Goal: Information Seeking & Learning: Learn about a topic

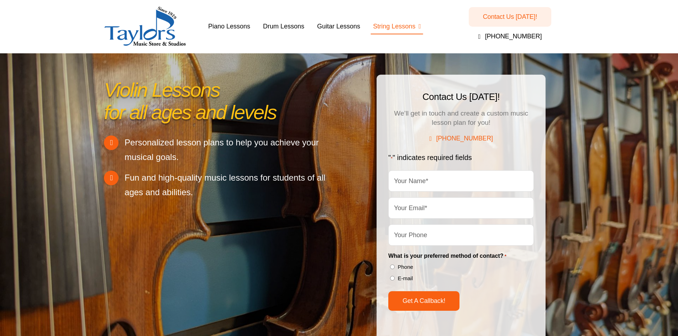
click at [275, 280] on div "Violin Lessons for all ages and levels Personalized lesson plans to help you ac…" at bounding box center [339, 211] width 489 height 286
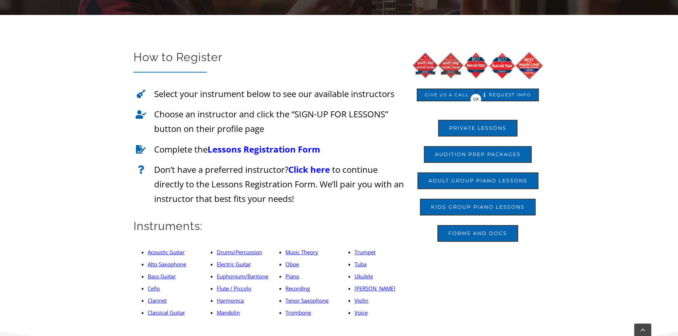
scroll to position [249, 0]
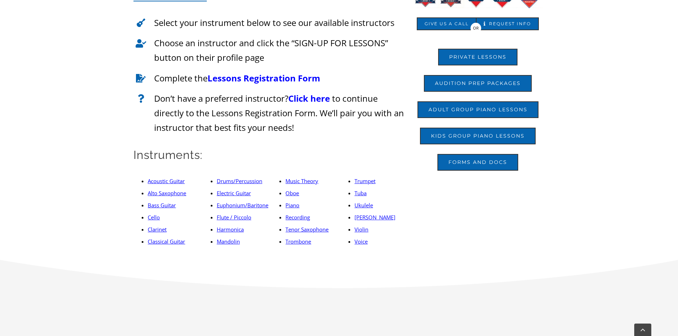
click at [358, 229] on link "Violin" at bounding box center [362, 229] width 14 height 7
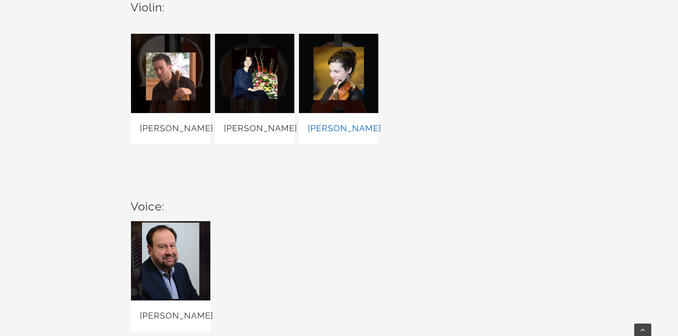
click at [335, 134] on link "[PERSON_NAME]" at bounding box center [344, 128] width 73 height 10
click at [171, 124] on link "Doug Jasik" at bounding box center [176, 128] width 73 height 10
click at [262, 114] on div "Yehong Xiong" at bounding box center [254, 128] width 79 height 31
click at [261, 129] on link "Yehong Xiong" at bounding box center [260, 128] width 73 height 10
click at [319, 125] on h2 "[PERSON_NAME]" at bounding box center [338, 128] width 61 height 13
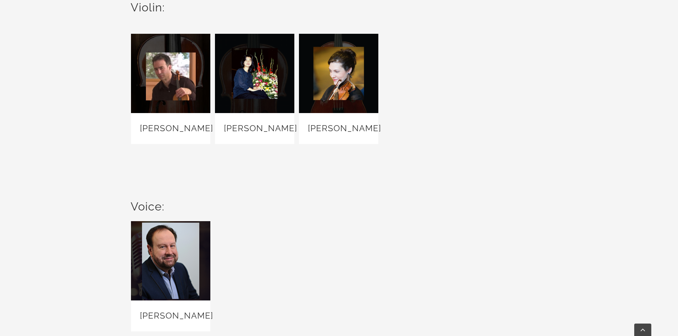
click at [323, 135] on h2 "[PERSON_NAME]" at bounding box center [338, 128] width 61 height 13
click at [327, 134] on link "[PERSON_NAME]" at bounding box center [344, 128] width 73 height 10
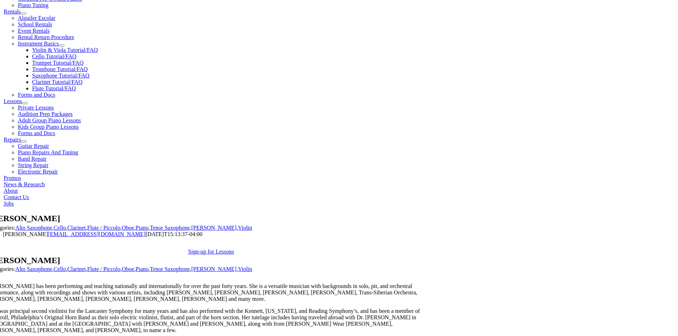
scroll to position [320, 0]
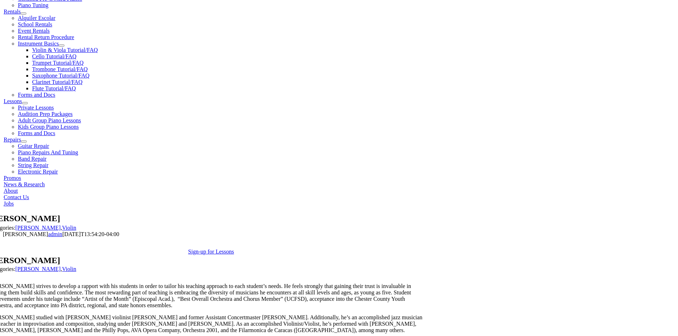
scroll to position [356, 0]
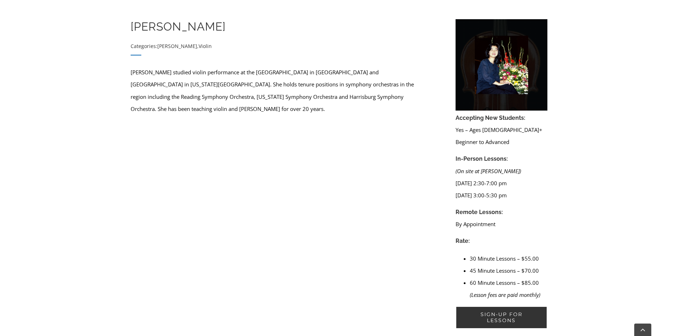
scroll to position [285, 0]
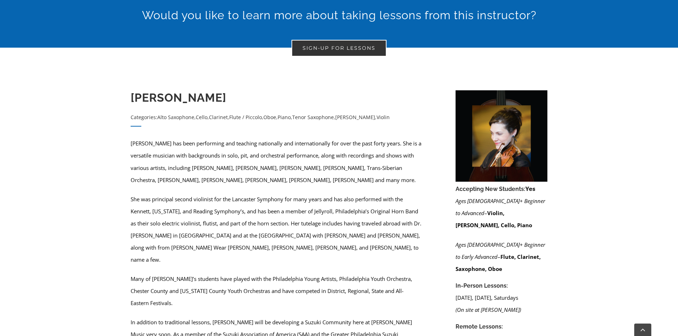
scroll to position [356, 0]
